Goal: Entertainment & Leisure: Consume media (video, audio)

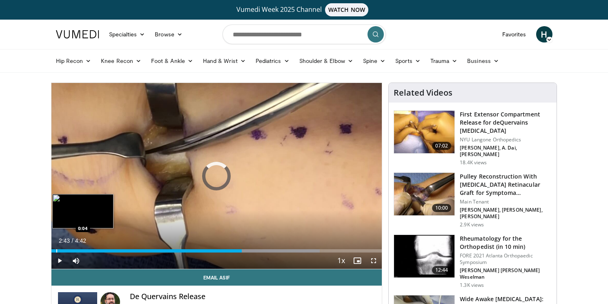
click at [56, 252] on div "Progress Bar" at bounding box center [56, 250] width 1 height 3
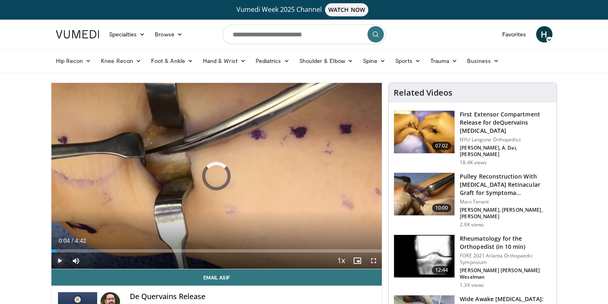
click at [58, 262] on span "Video Player" at bounding box center [59, 260] width 16 height 16
click at [60, 259] on span "Video Player" at bounding box center [59, 260] width 16 height 16
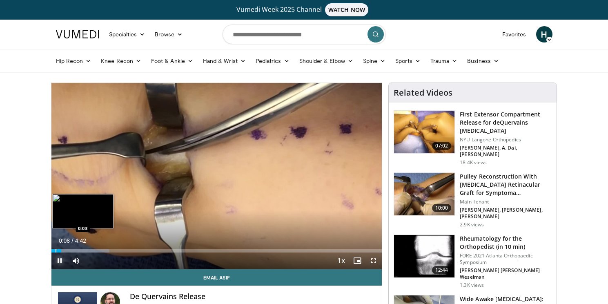
click at [56, 251] on div "Progress Bar" at bounding box center [56, 250] width 1 height 3
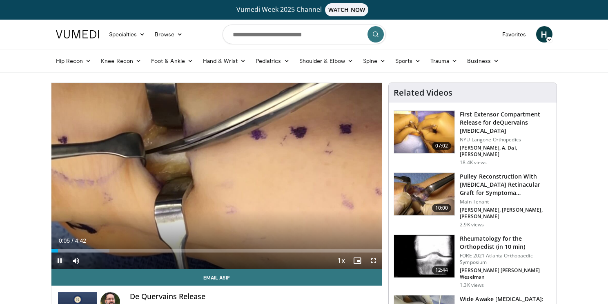
click at [59, 261] on span "Video Player" at bounding box center [59, 260] width 16 height 16
click at [58, 259] on span "Video Player" at bounding box center [59, 260] width 16 height 16
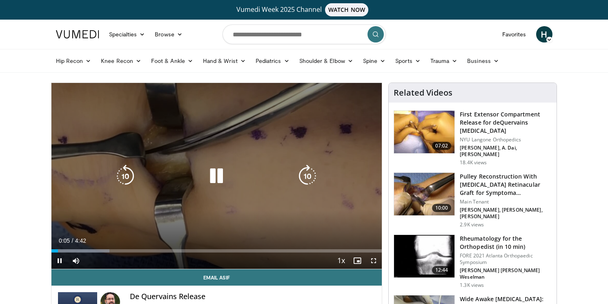
click at [216, 177] on icon "Video Player" at bounding box center [216, 176] width 23 height 23
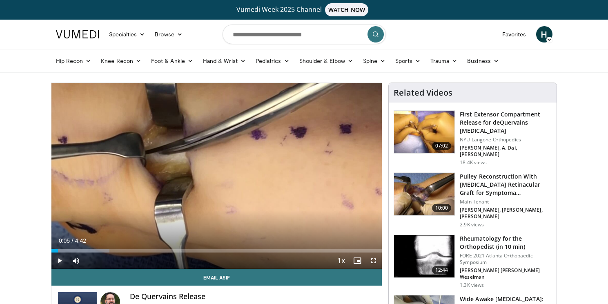
click at [58, 262] on span "Video Player" at bounding box center [59, 260] width 16 height 16
click at [375, 259] on span "Video Player" at bounding box center [374, 260] width 16 height 16
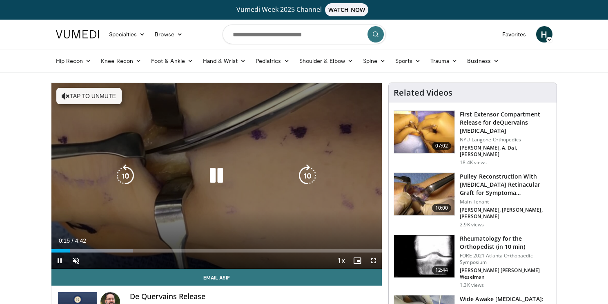
click at [67, 96] on icon "Video Player" at bounding box center [66, 96] width 8 height 8
